Goal: Navigation & Orientation: Find specific page/section

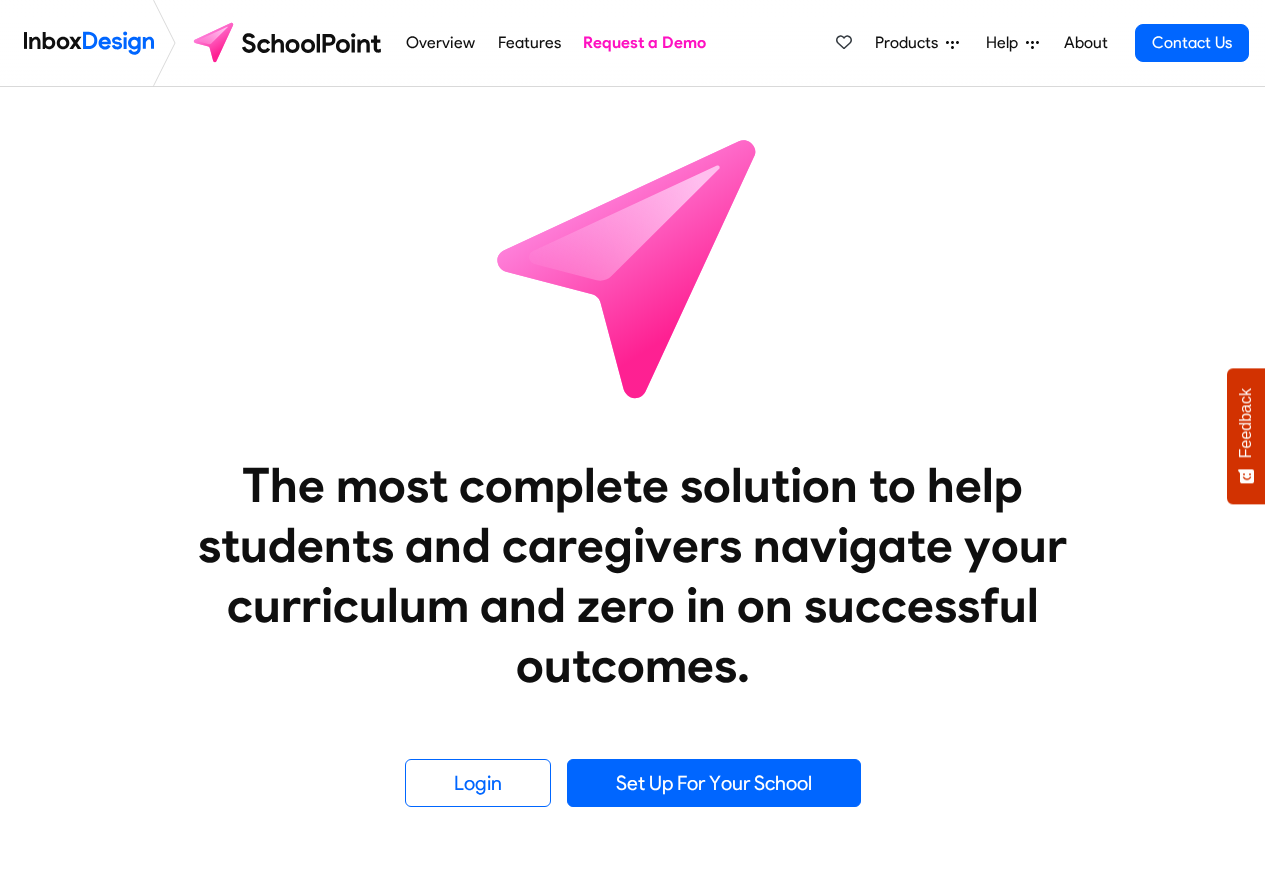
click at [926, 43] on span "Products" at bounding box center [910, 43] width 71 height 24
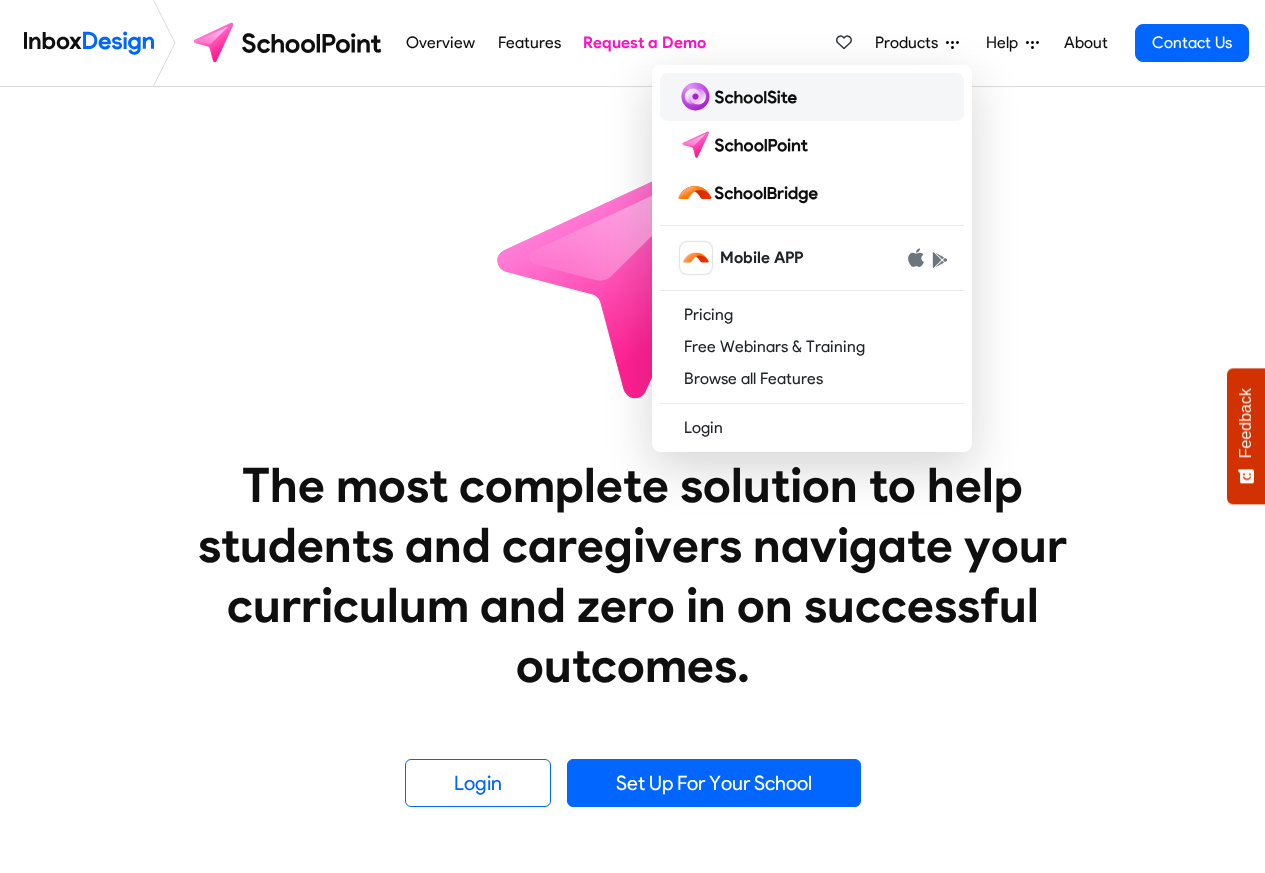
click at [747, 99] on img at bounding box center [740, 97] width 129 height 32
